Goal: Task Accomplishment & Management: Use online tool/utility

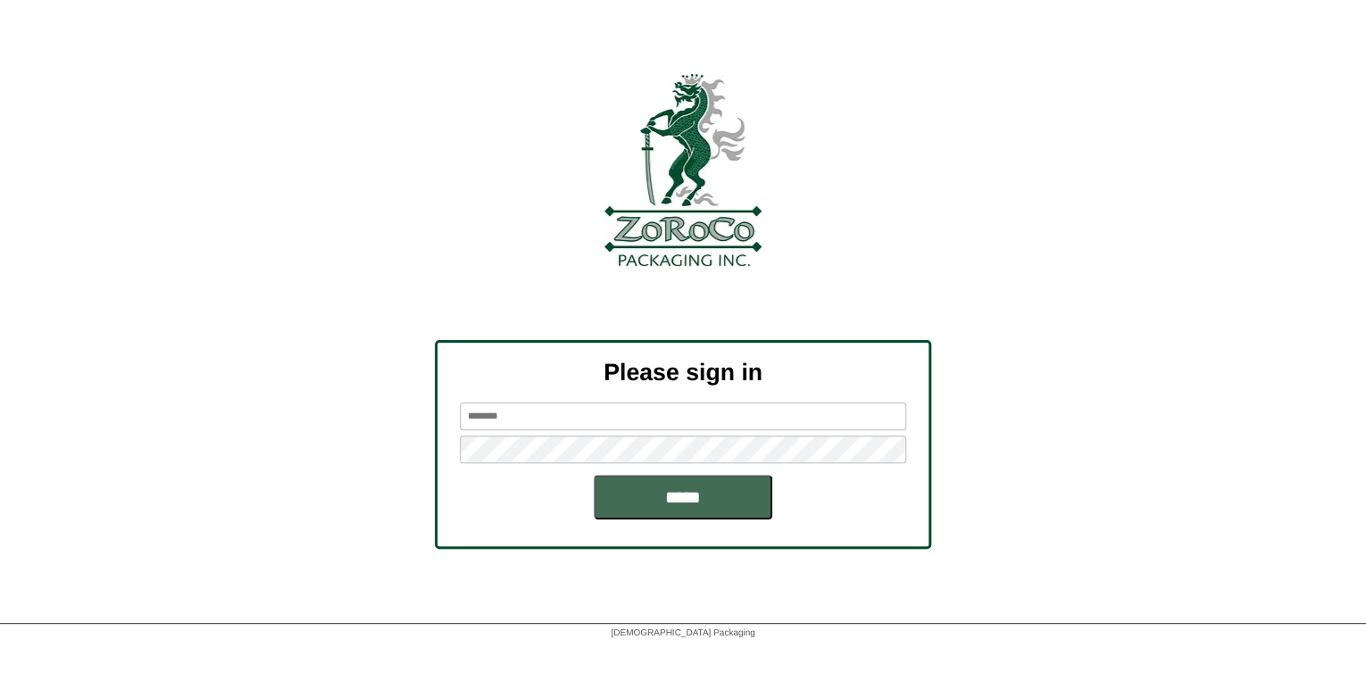
type input "*******"
click at [635, 493] on input "*****" at bounding box center [683, 497] width 179 height 45
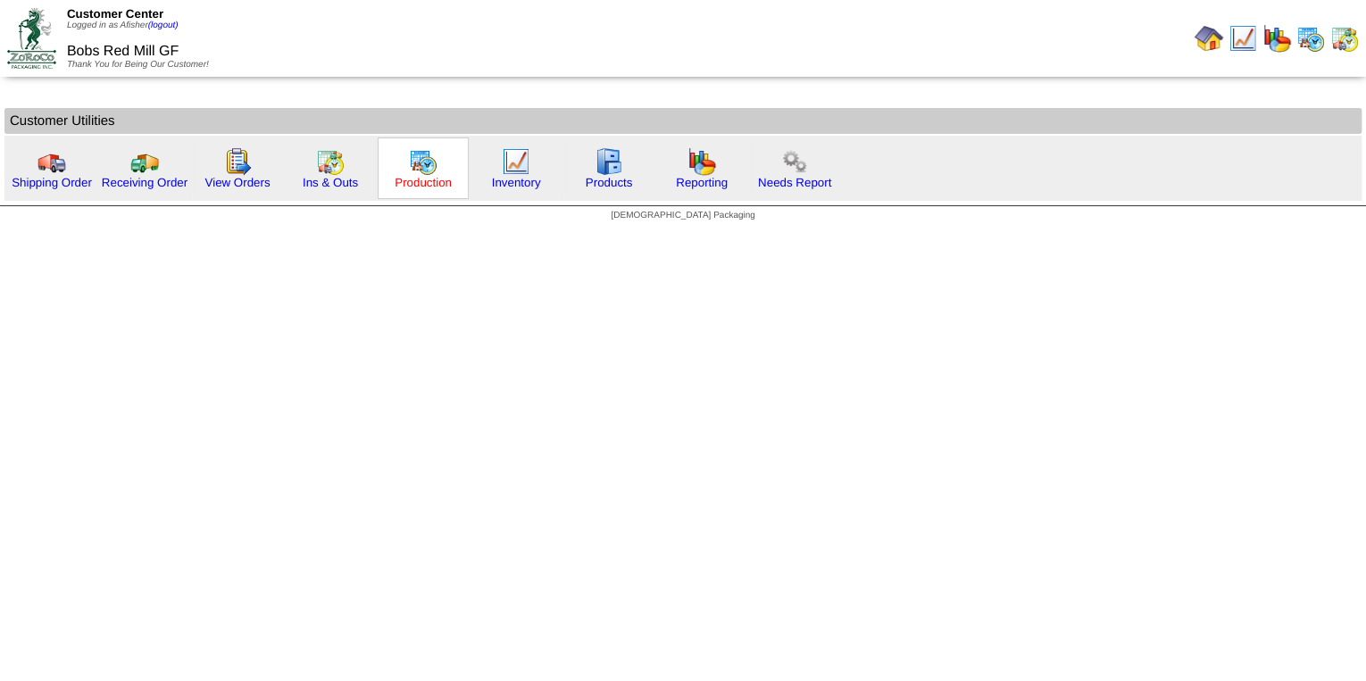
click at [415, 179] on link "Production" at bounding box center [423, 182] width 57 height 13
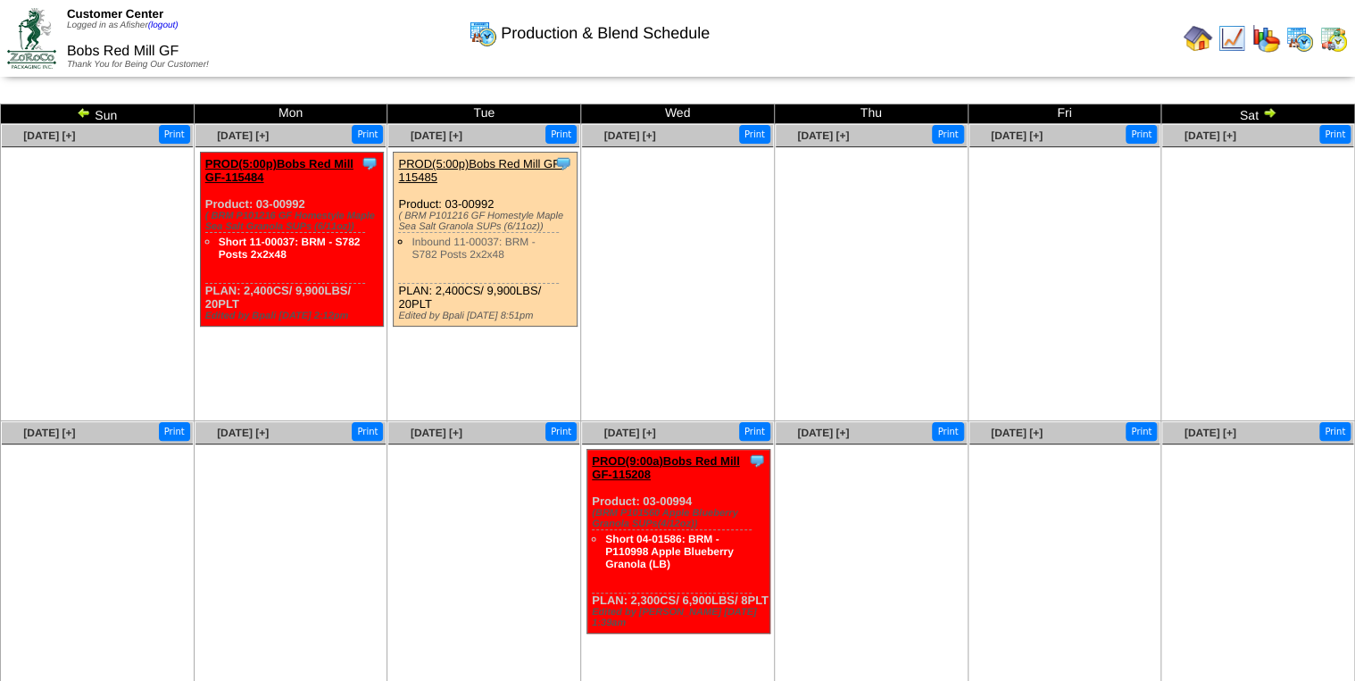
click at [1328, 42] on img at bounding box center [1334, 38] width 29 height 29
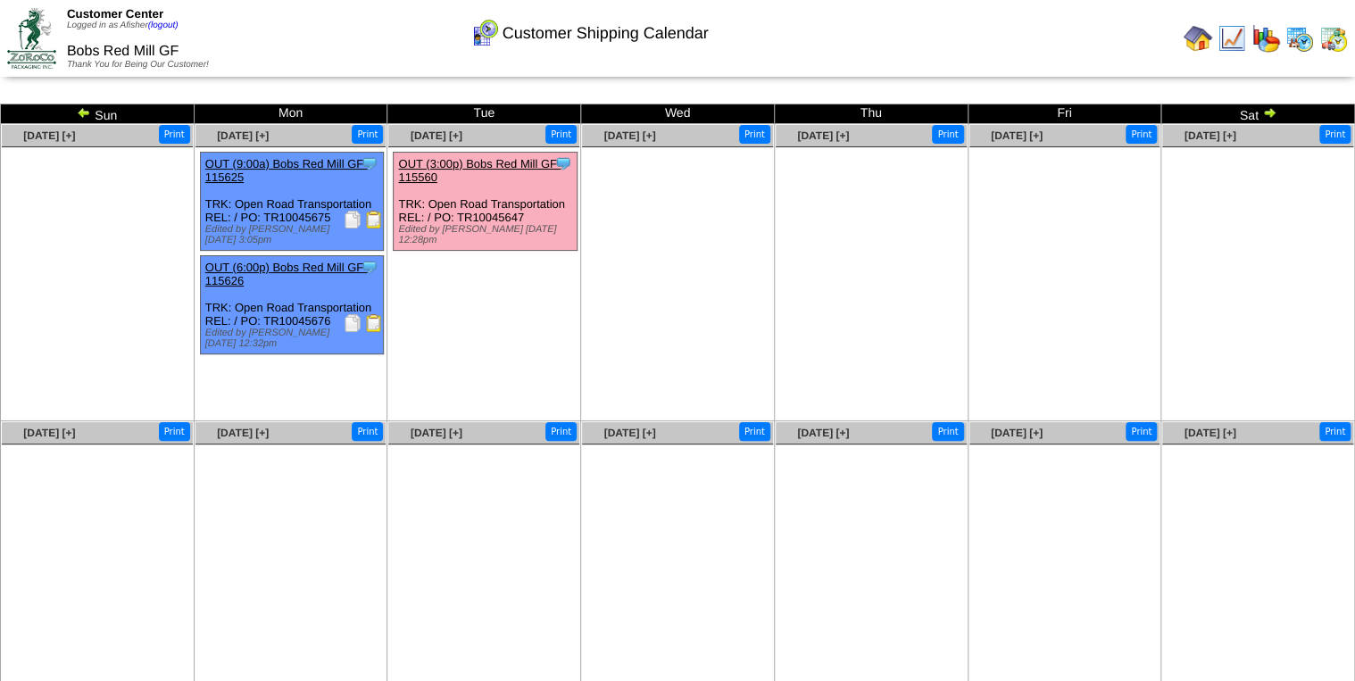
click at [376, 221] on img at bounding box center [374, 220] width 18 height 18
click at [379, 326] on img at bounding box center [374, 323] width 18 height 18
click at [1197, 38] on img at bounding box center [1198, 38] width 29 height 29
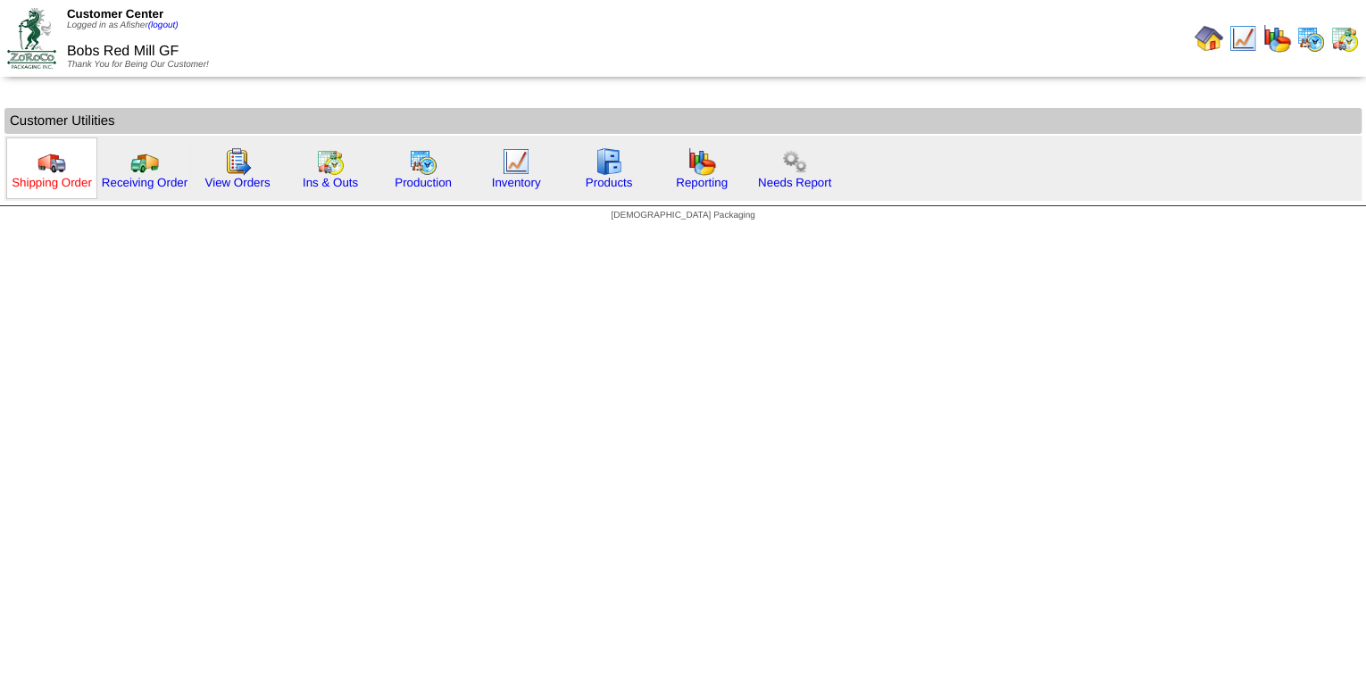
click at [64, 184] on link "Shipping Order" at bounding box center [52, 182] width 80 height 13
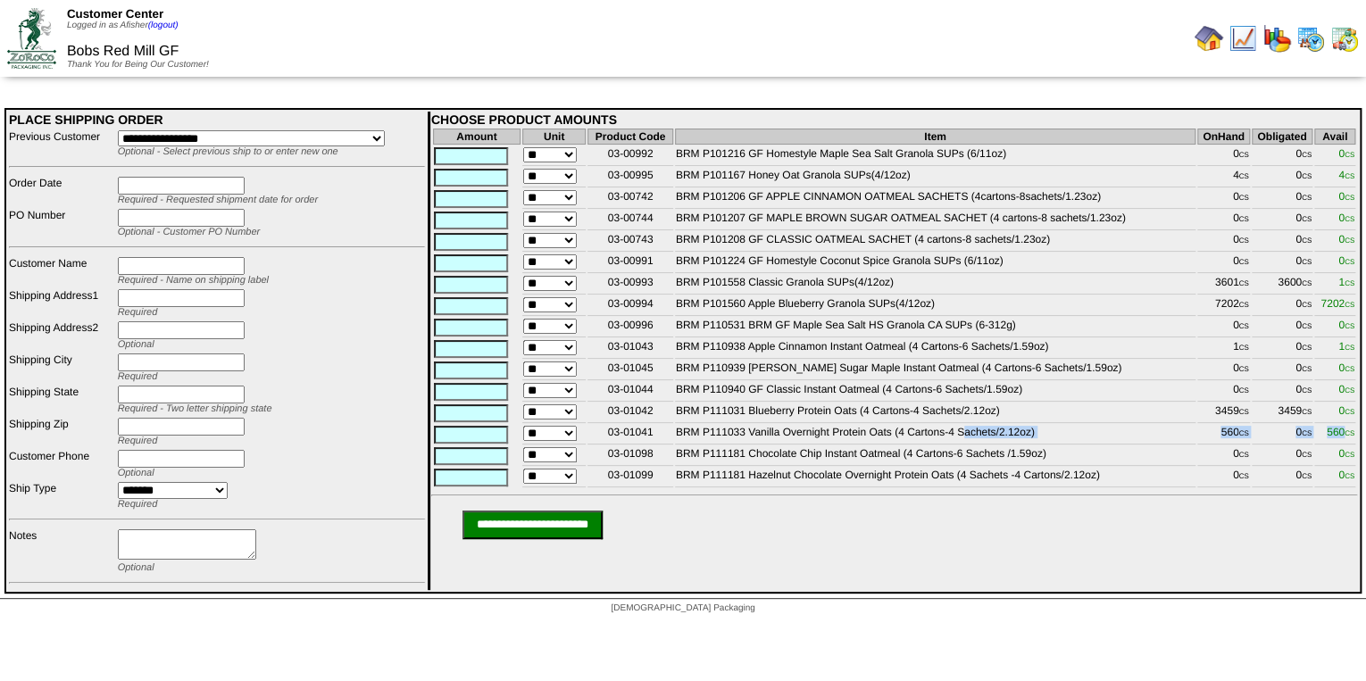
drag, startPoint x: 820, startPoint y: 441, endPoint x: 1343, endPoint y: 441, distance: 523.3
click at [1343, 441] on tr "** 03-01041 BRM P111033 Vanilla Overnight Protein Oats (4 Cartons-4 Sachets/2.1…" at bounding box center [894, 435] width 922 height 20
click at [909, 359] on td "BRM P110938 Apple Cinnamon Instant Oatmeal (4 Cartons-6 Sachets/1.59oz)" at bounding box center [935, 349] width 521 height 20
click at [1255, 53] on img at bounding box center [1243, 38] width 29 height 29
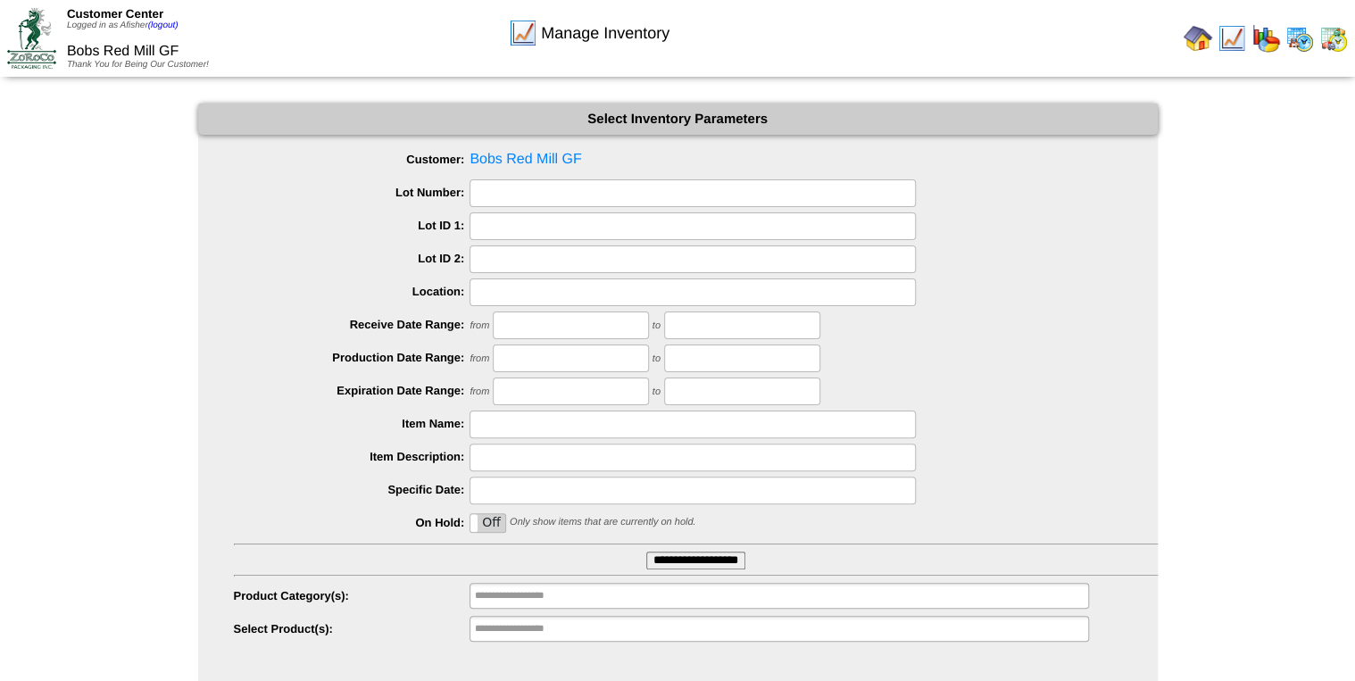
click at [734, 562] on input "**********" at bounding box center [695, 561] width 99 height 18
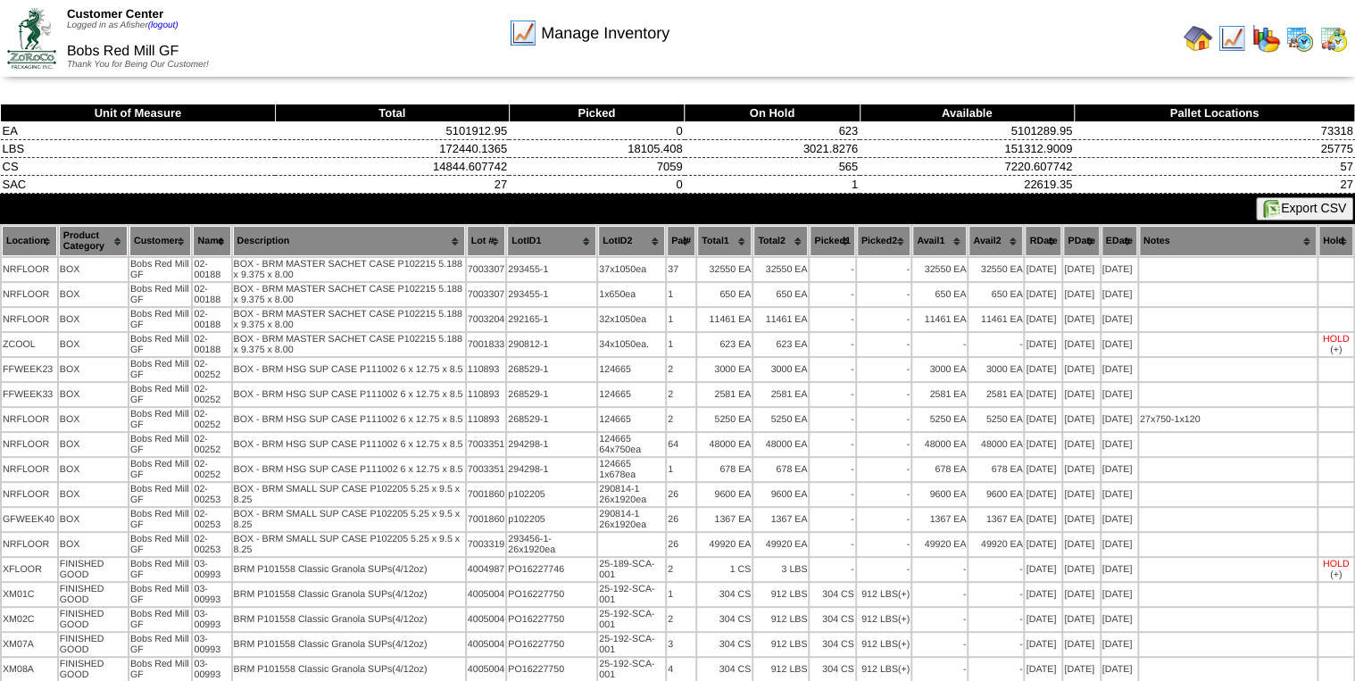
click at [1318, 200] on button "Export CSV" at bounding box center [1304, 208] width 97 height 23
click at [1297, 42] on img at bounding box center [1300, 38] width 29 height 29
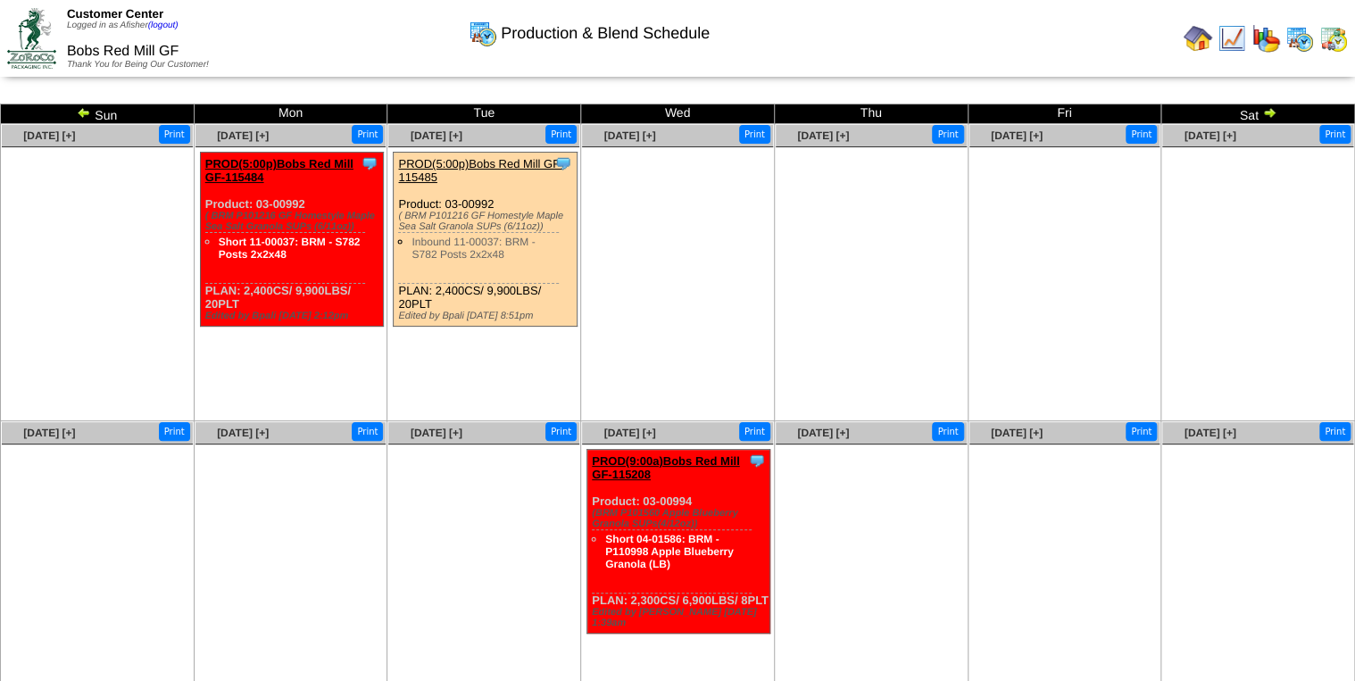
click at [80, 113] on img at bounding box center [84, 112] width 14 height 14
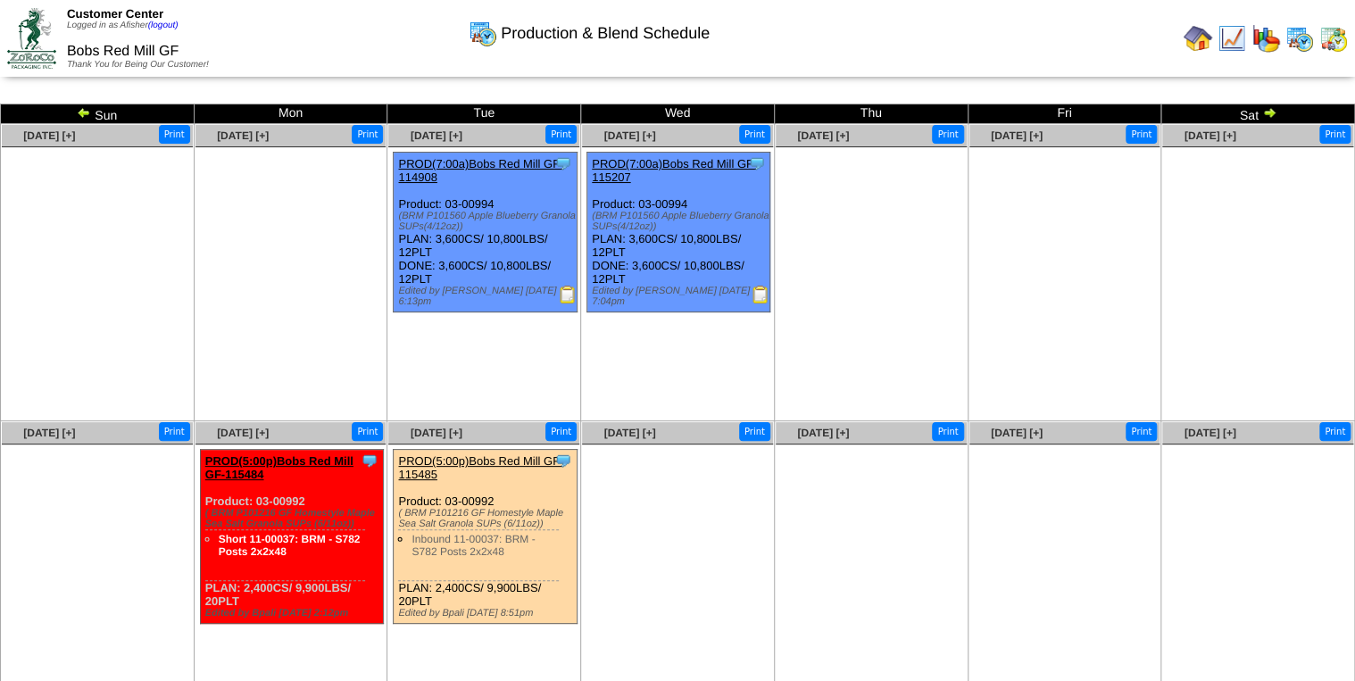
click at [86, 113] on img at bounding box center [84, 112] width 14 height 14
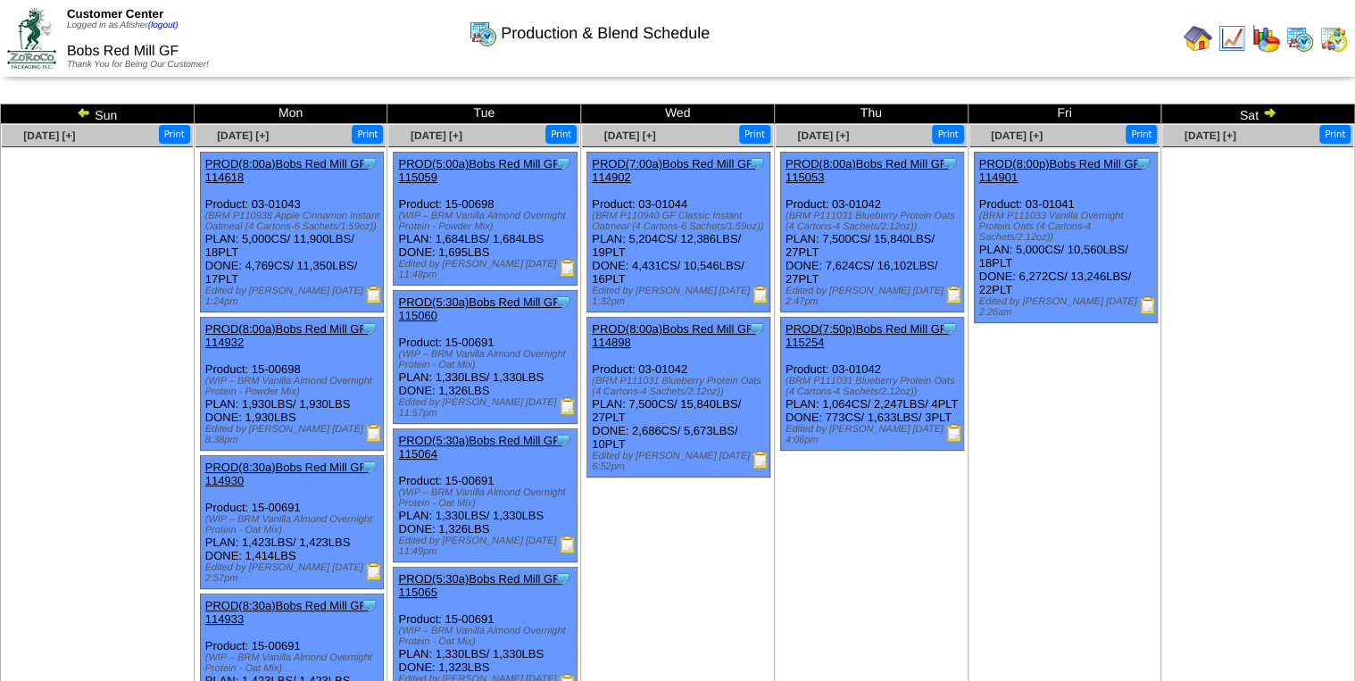
click at [1154, 299] on img at bounding box center [1148, 305] width 18 height 18
click at [1200, 39] on img at bounding box center [1198, 38] width 29 height 29
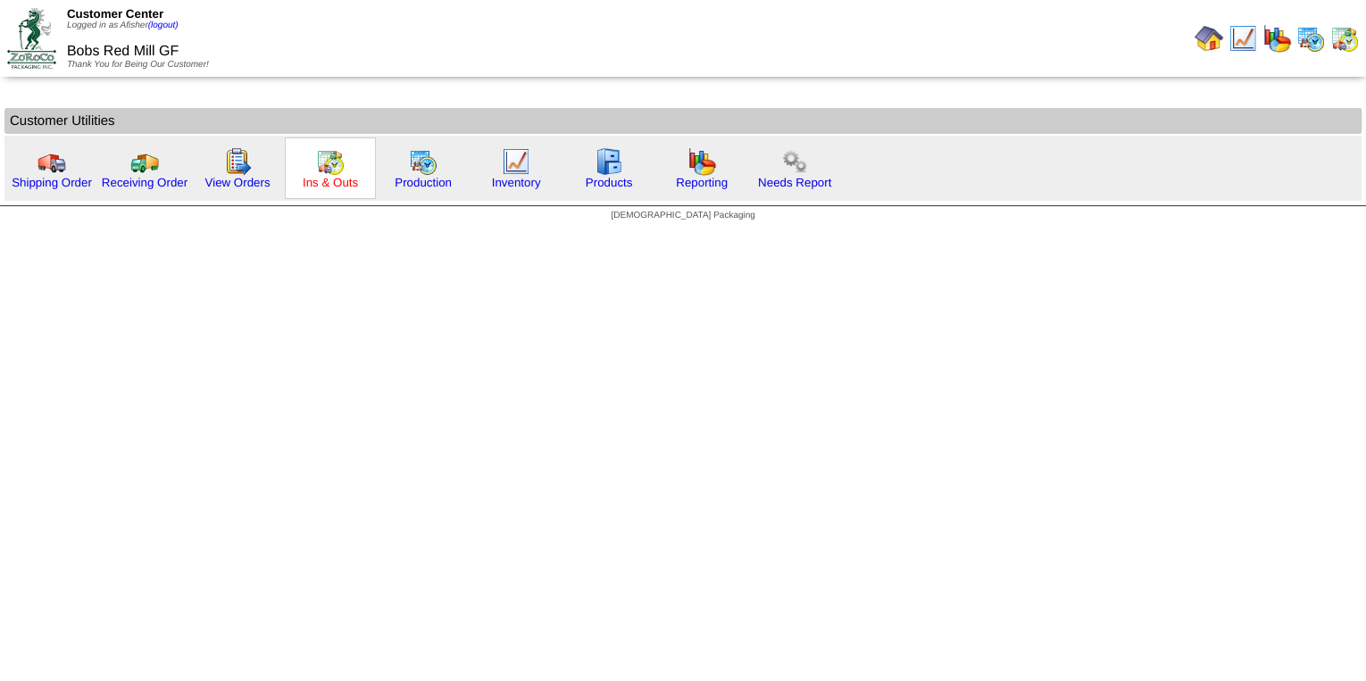
click at [339, 183] on link "Ins & Outs" at bounding box center [330, 182] width 55 height 13
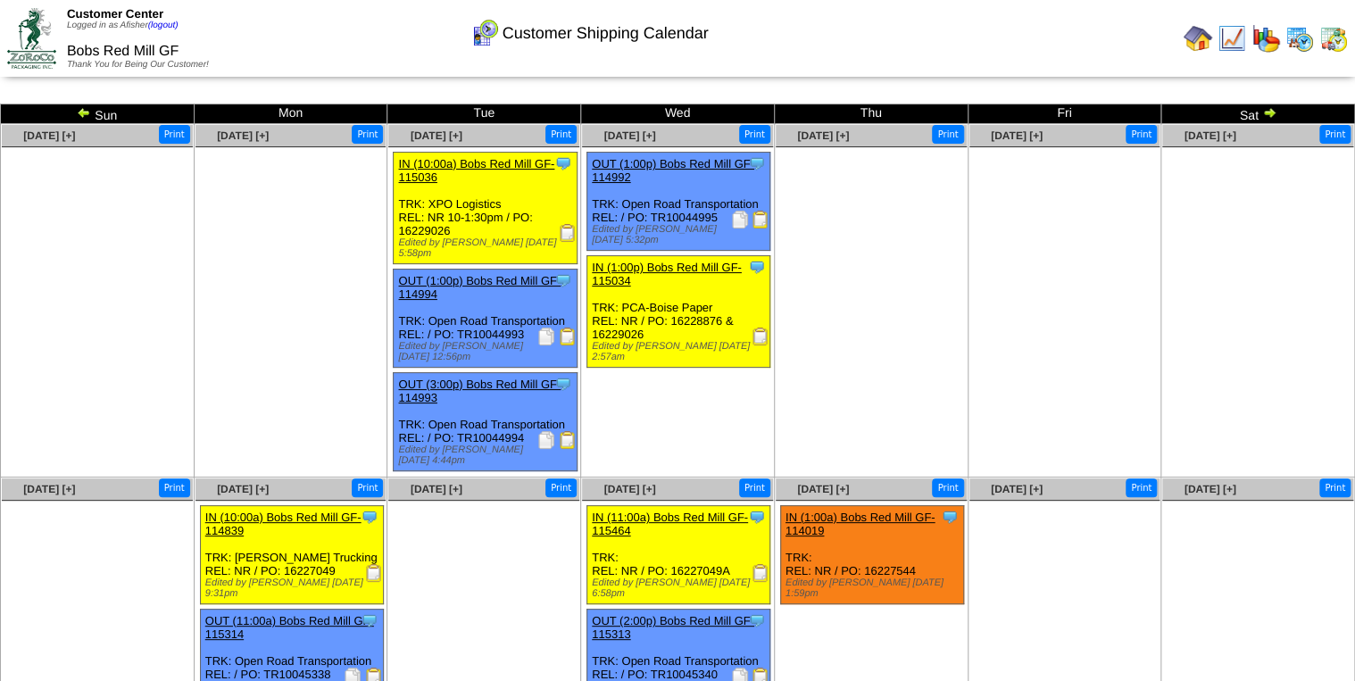
click at [1270, 112] on img at bounding box center [1270, 112] width 14 height 14
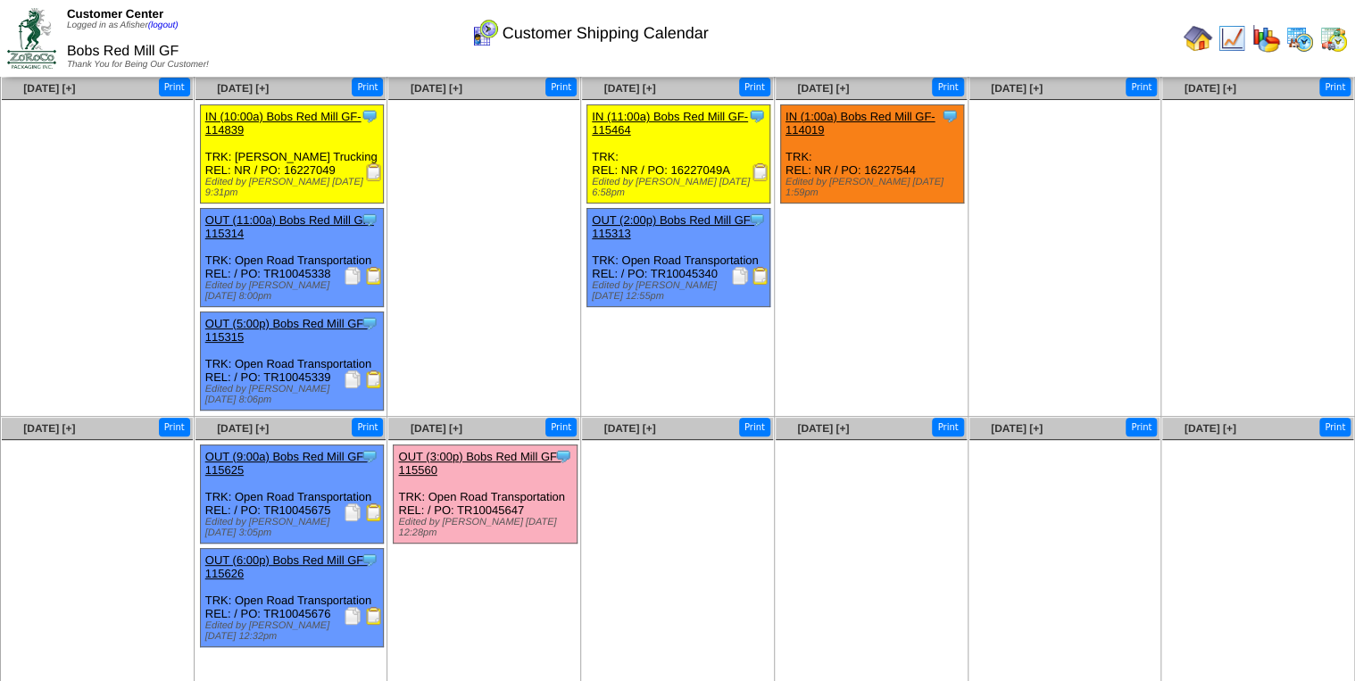
scroll to position [96, 0]
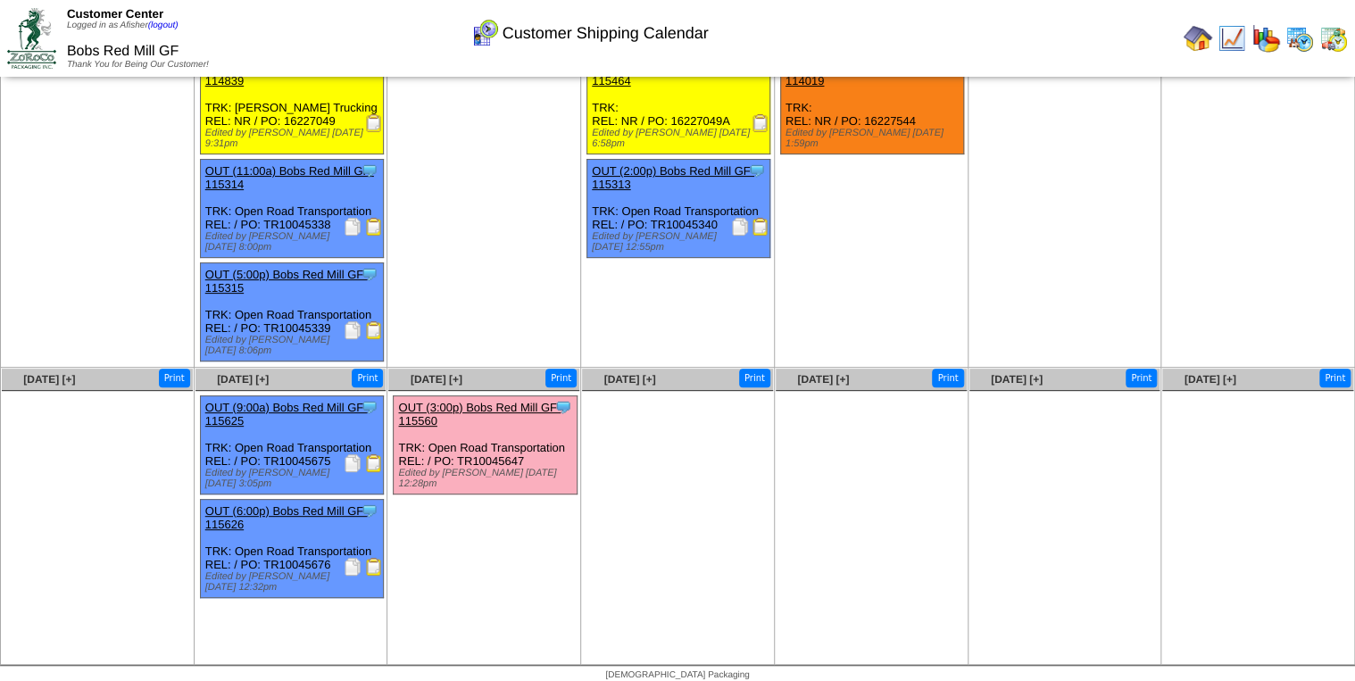
click at [371, 565] on img at bounding box center [374, 567] width 18 height 18
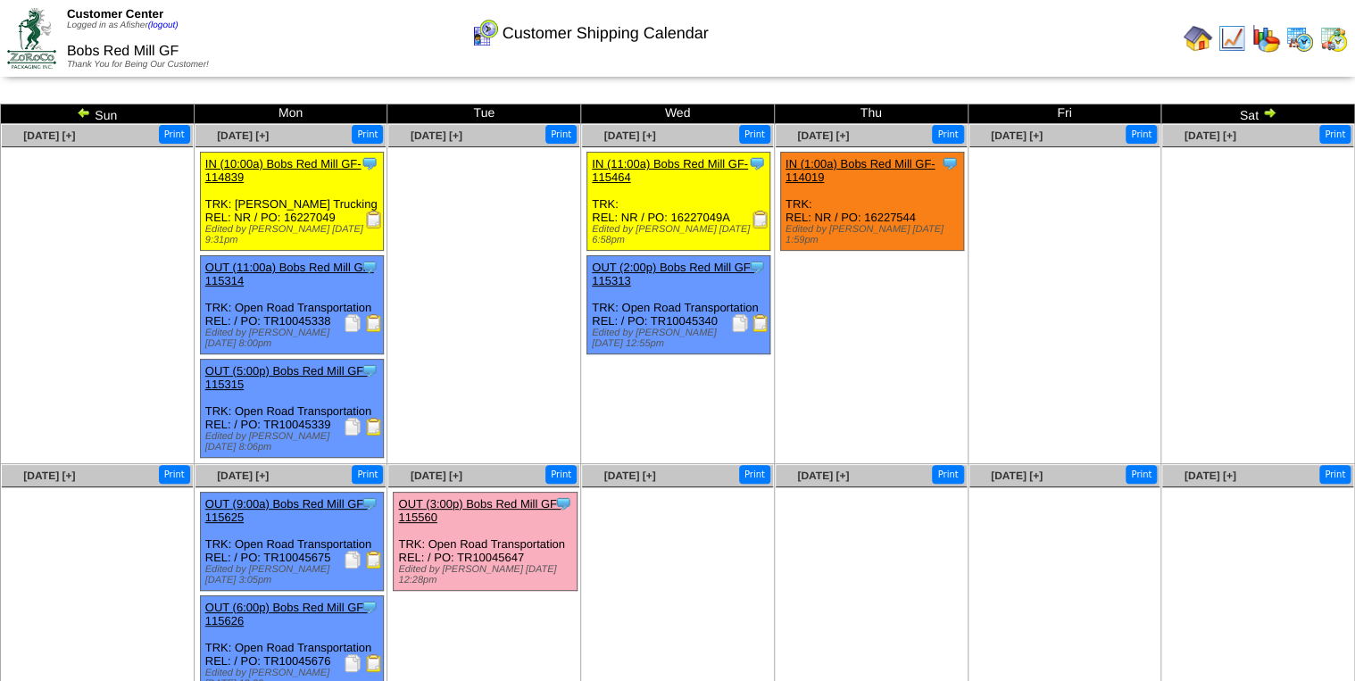
click at [371, 225] on img at bounding box center [374, 220] width 18 height 18
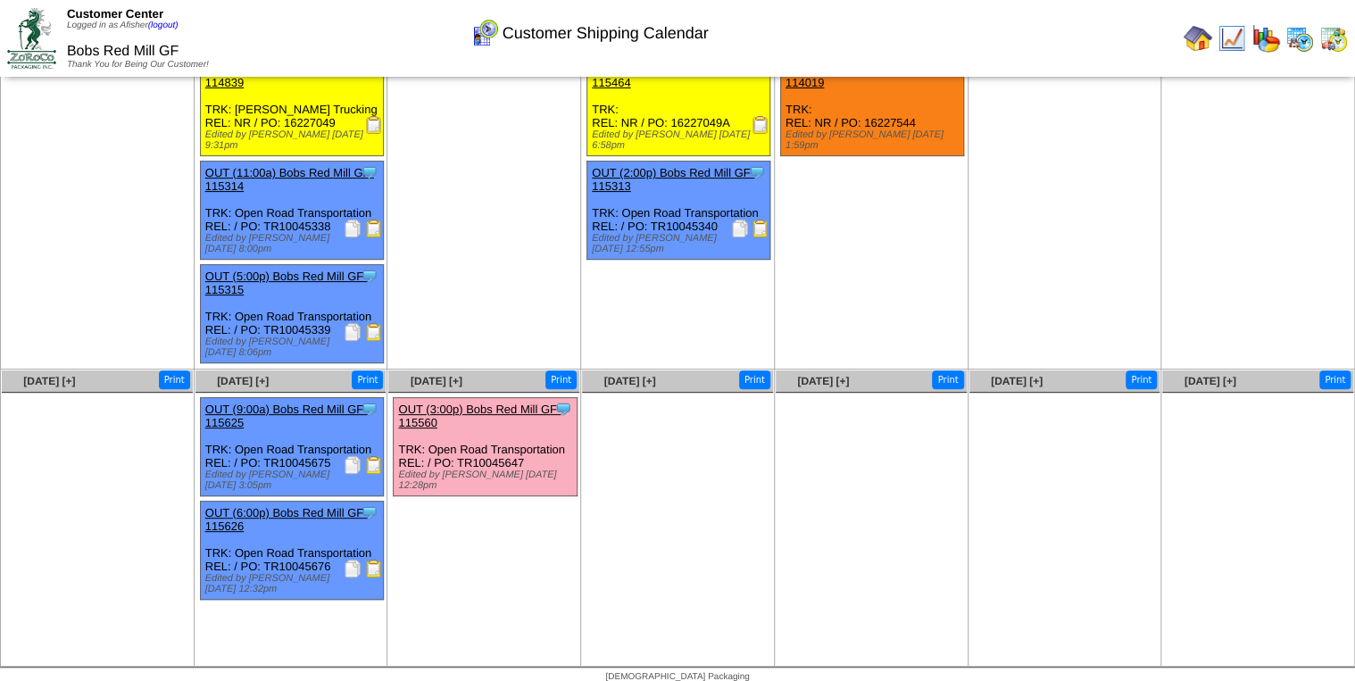
scroll to position [96, 0]
